Goal: Task Accomplishment & Management: Complete application form

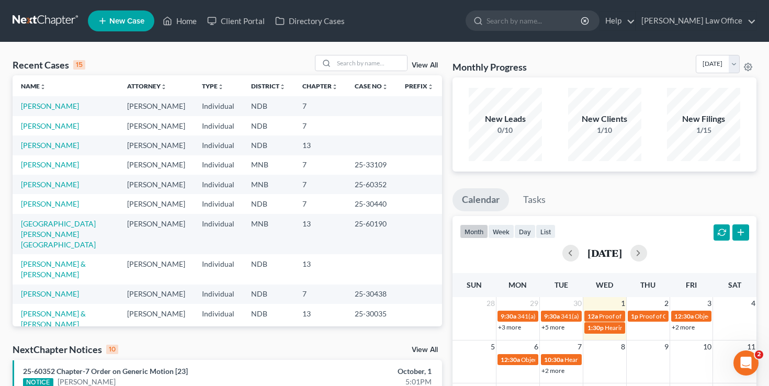
scroll to position [54, 0]
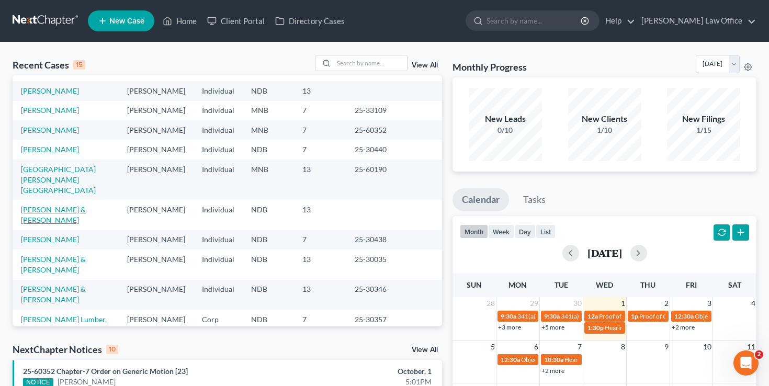
click at [63, 224] on link "[PERSON_NAME] & [PERSON_NAME]" at bounding box center [53, 214] width 65 height 19
select select "4"
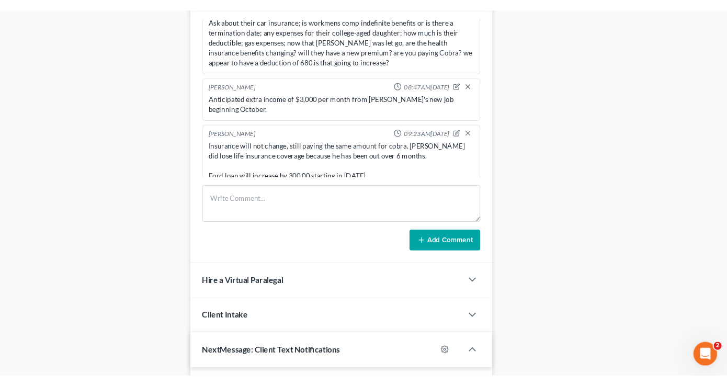
scroll to position [805, 0]
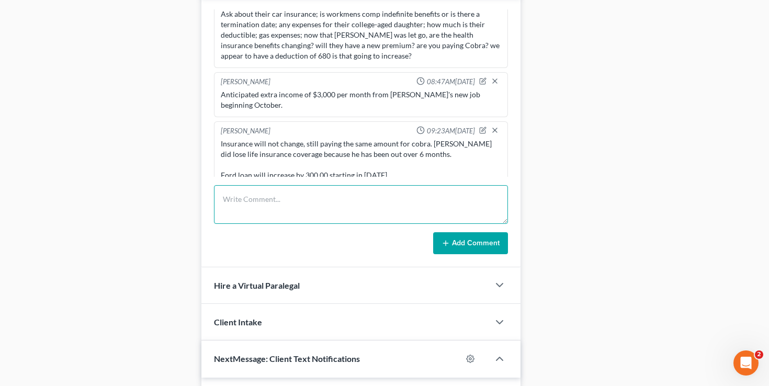
click at [271, 203] on textarea at bounding box center [361, 204] width 294 height 39
click at [314, 205] on textarea "asdasdadad" at bounding box center [361, 204] width 294 height 39
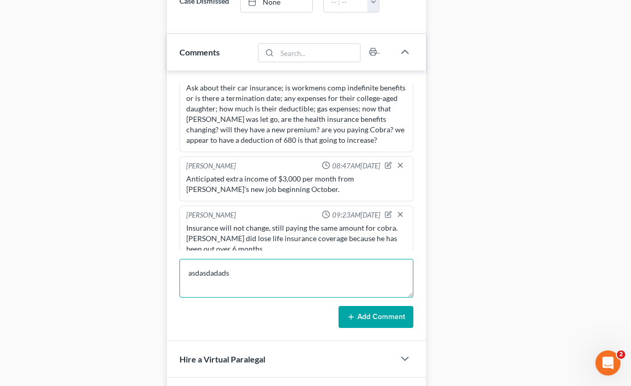
click at [249, 259] on textarea "asdasdadads" at bounding box center [296, 278] width 234 height 39
drag, startPoint x: 256, startPoint y: 263, endPoint x: 187, endPoint y: 244, distance: 71.7
click at [187, 259] on textarea "asdasdadadsdasdsd" at bounding box center [296, 278] width 234 height 39
type textarea "s"
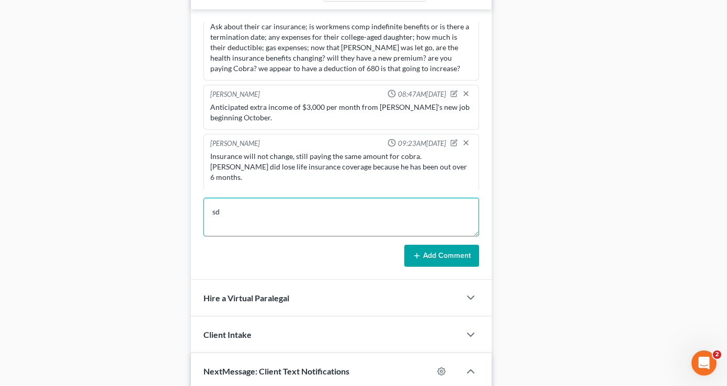
type textarea "s"
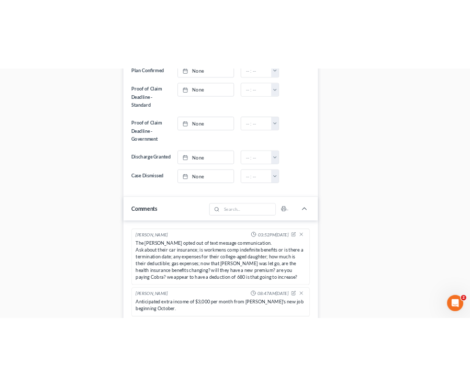
scroll to position [0, 0]
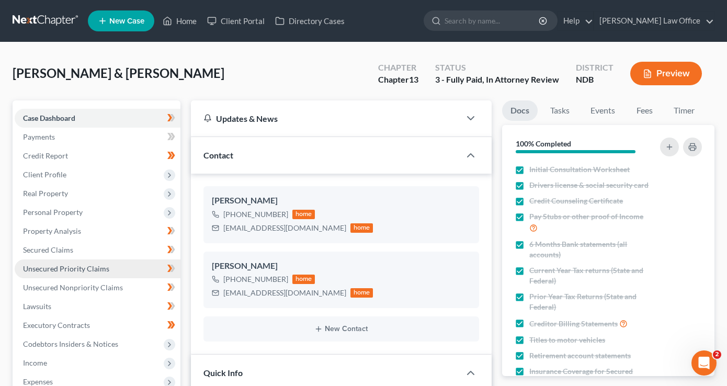
click at [75, 259] on link "Unsecured Priority Claims" at bounding box center [98, 268] width 166 height 19
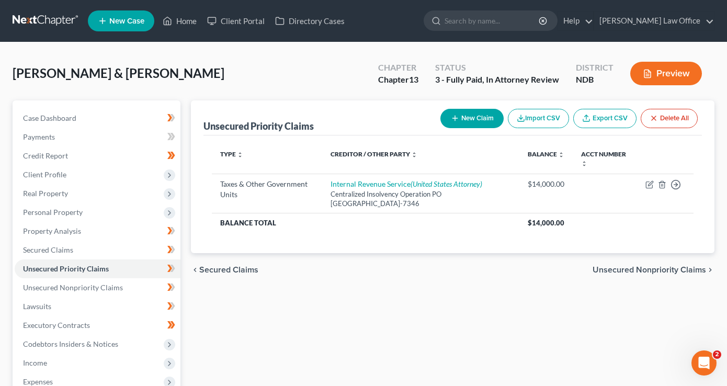
click at [475, 125] on button "New Claim" at bounding box center [471, 118] width 63 height 19
select select "2"
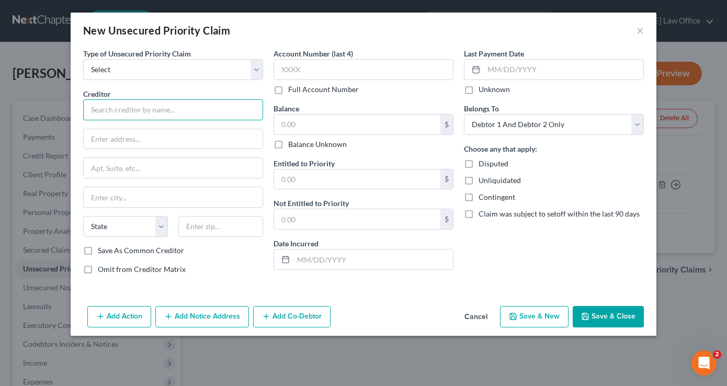
click at [160, 115] on input "text" at bounding box center [173, 109] width 180 height 21
type input "assaassasa"
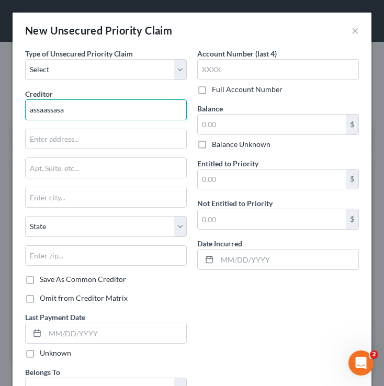
drag, startPoint x: 73, startPoint y: 111, endPoint x: 15, endPoint y: 111, distance: 57.5
click at [15, 111] on div "Type of Unsecured Priority Claim * Select Taxes & Other Government Units Domest…" at bounding box center [192, 284] width 359 height 472
type input "sdsdkndsfkdfskjfdseweweewew"
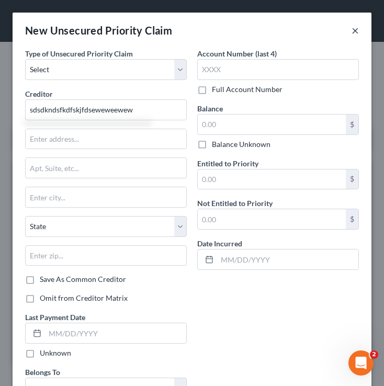
click at [355, 32] on button "×" at bounding box center [354, 30] width 7 height 13
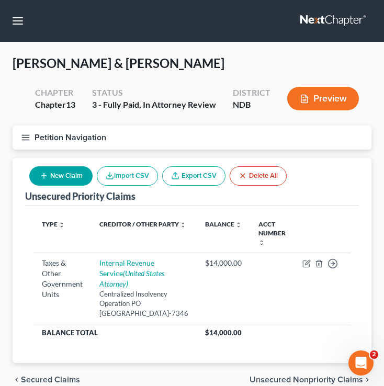
click at [70, 178] on button "New Claim" at bounding box center [60, 175] width 63 height 19
select select "2"
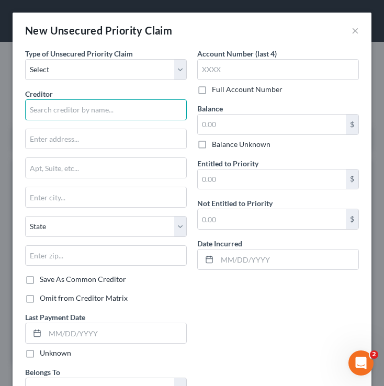
click at [101, 114] on input "text" at bounding box center [106, 109] width 162 height 21
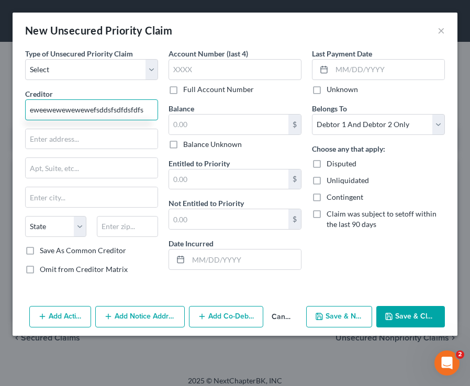
type input "eweewewewewewefsddsfsdfdsfdfs"
drag, startPoint x: 148, startPoint y: 111, endPoint x: 20, endPoint y: 108, distance: 128.2
click at [20, 108] on div "Type of Unsecured Priority Claim * Select Taxes & Other Government Units Domest…" at bounding box center [91, 165] width 143 height 235
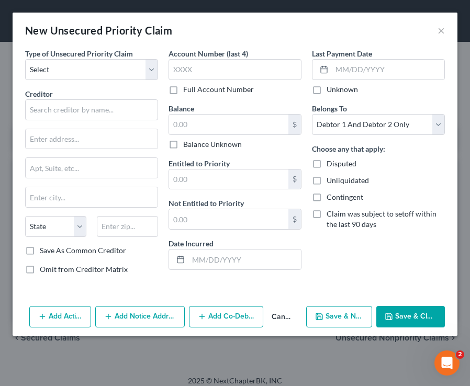
click at [435, 33] on div "New Unsecured Priority Claim ×" at bounding box center [235, 31] width 445 height 36
click at [440, 33] on button "×" at bounding box center [440, 30] width 7 height 13
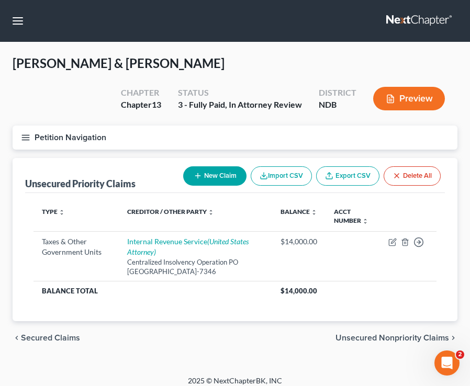
click at [206, 176] on button "New Claim" at bounding box center [214, 175] width 63 height 19
select select "2"
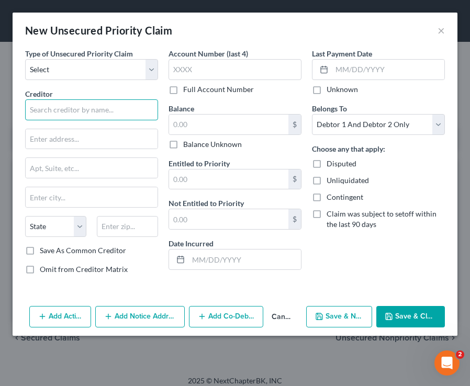
click at [117, 110] on input "text" at bounding box center [91, 109] width 133 height 21
type input "sasasas"
drag, startPoint x: 60, startPoint y: 107, endPoint x: 7, endPoint y: 105, distance: 52.9
click at [7, 105] on div "New Unsecured Priority Claim × Type of Unsecured Priority Claim * Select Taxes …" at bounding box center [235, 193] width 470 height 386
click at [434, 36] on div "New Unsecured Priority Claim ×" at bounding box center [235, 31] width 445 height 36
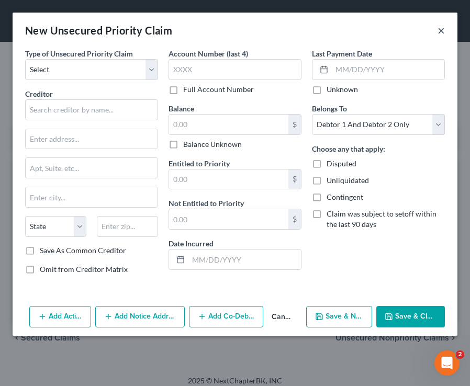
click at [438, 35] on button "×" at bounding box center [440, 30] width 7 height 13
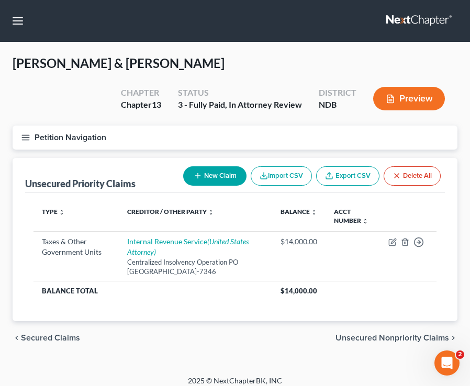
click at [208, 174] on button "New Claim" at bounding box center [214, 175] width 63 height 19
select select "2"
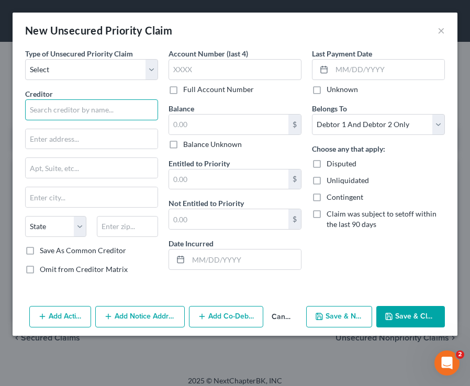
click at [96, 116] on input "text" at bounding box center [91, 109] width 133 height 21
type input "e"
click at [438, 31] on button "×" at bounding box center [440, 30] width 7 height 13
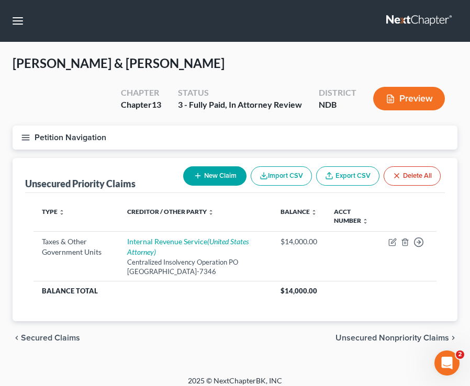
click at [21, 133] on icon "button" at bounding box center [25, 137] width 9 height 9
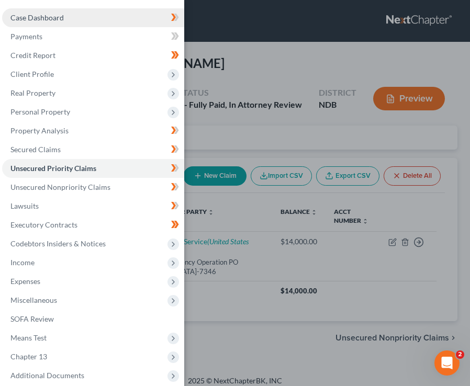
click at [70, 14] on link "Case Dashboard" at bounding box center [93, 17] width 182 height 19
select select "4"
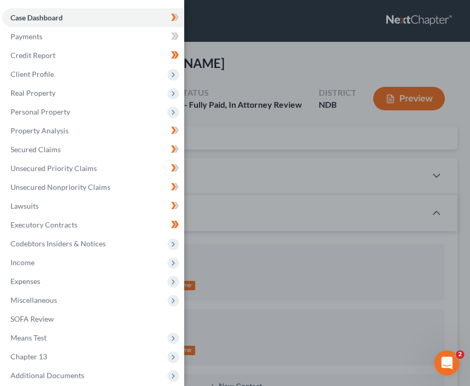
scroll to position [7, 0]
click at [250, 155] on div "Case Dashboard Payments Invoices Payments Payments Credit Report Client Profile" at bounding box center [235, 193] width 470 height 386
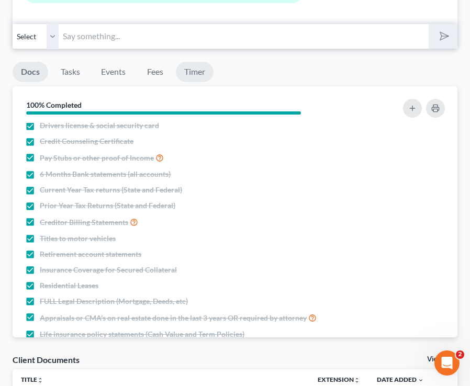
scroll to position [21, 0]
click at [202, 64] on link "Timer" at bounding box center [195, 72] width 38 height 20
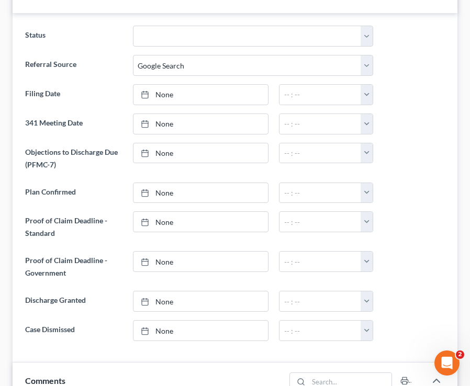
scroll to position [0, 0]
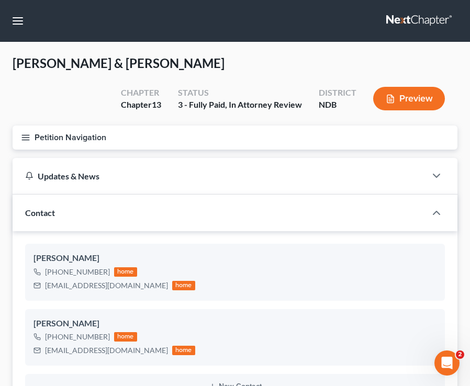
click at [30, 140] on button "Petition Navigation" at bounding box center [235, 138] width 445 height 24
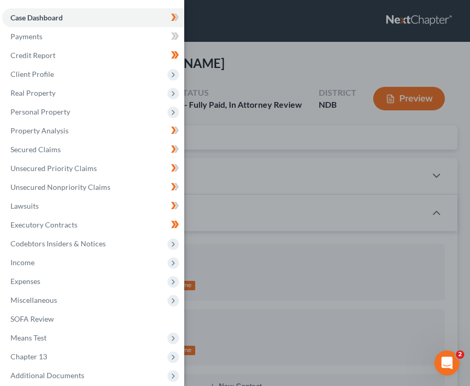
click at [271, 73] on div "Case Dashboard Payments Invoices Payments Payments Credit Report Client Profile" at bounding box center [235, 193] width 470 height 386
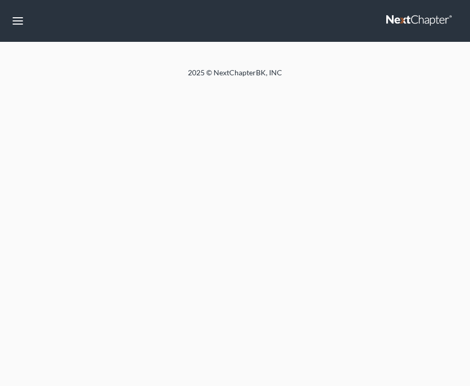
select select "4"
